Goal: Find specific page/section: Find specific page/section

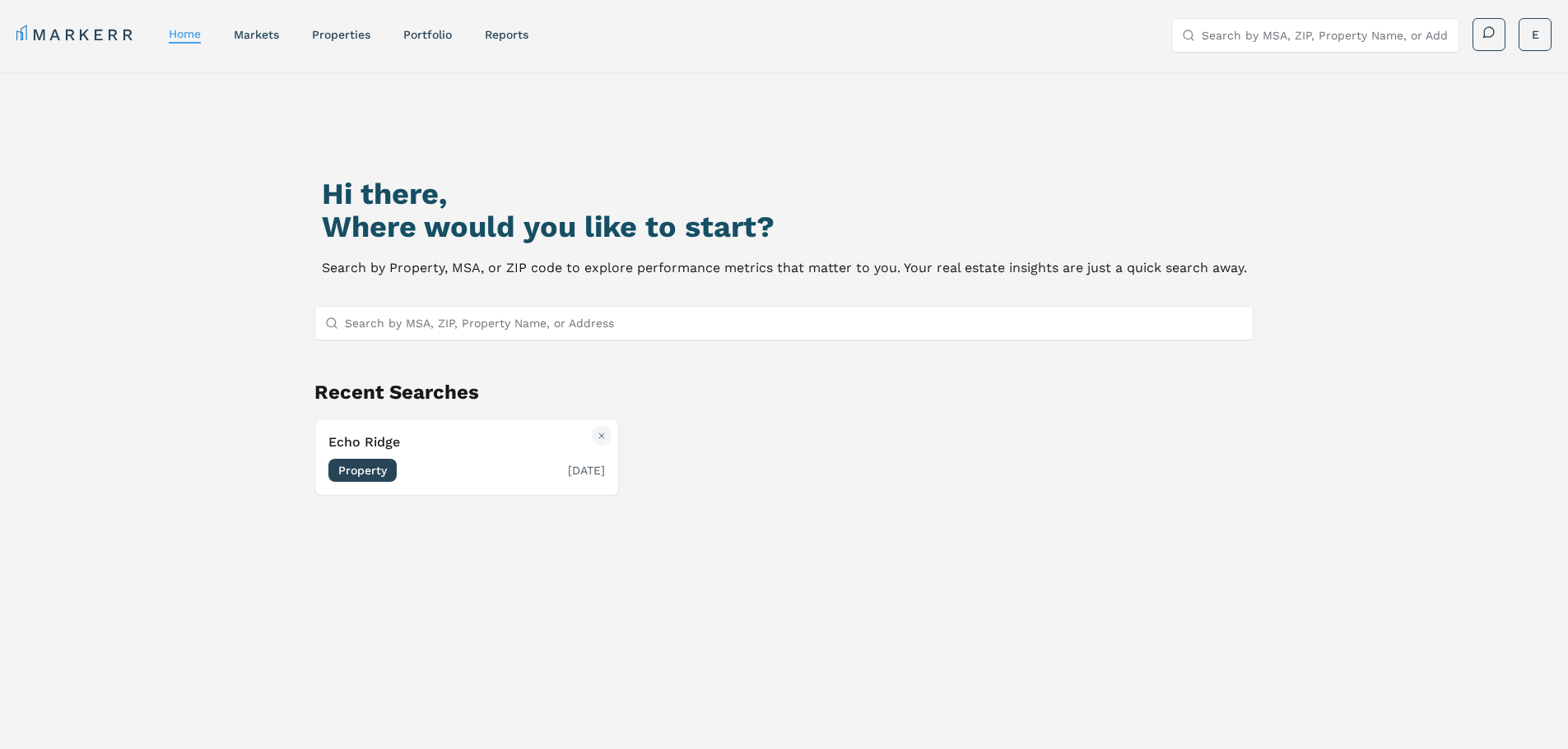
click at [370, 473] on span "Property" at bounding box center [363, 470] width 68 height 23
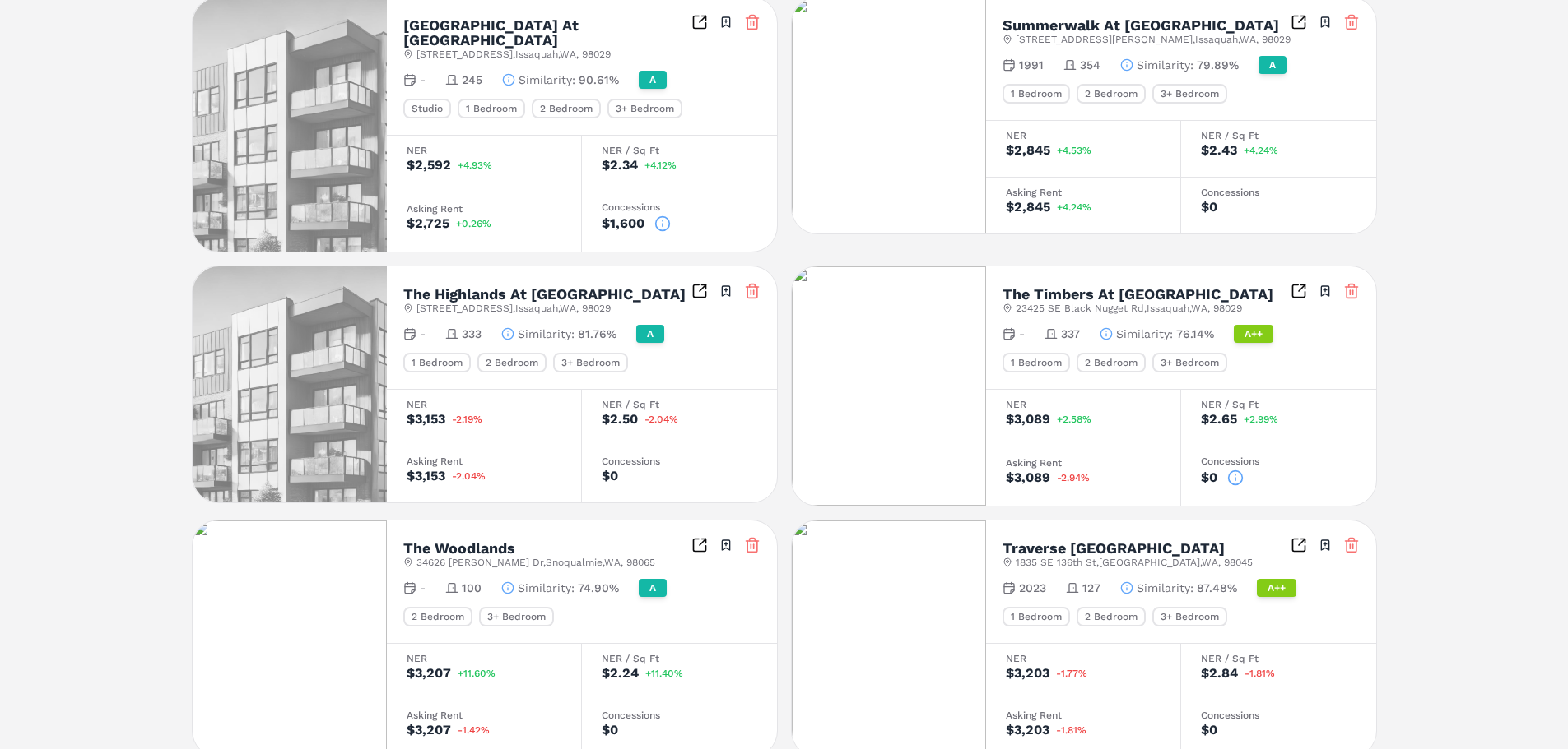
scroll to position [796, 0]
